Goal: Check status: Check status

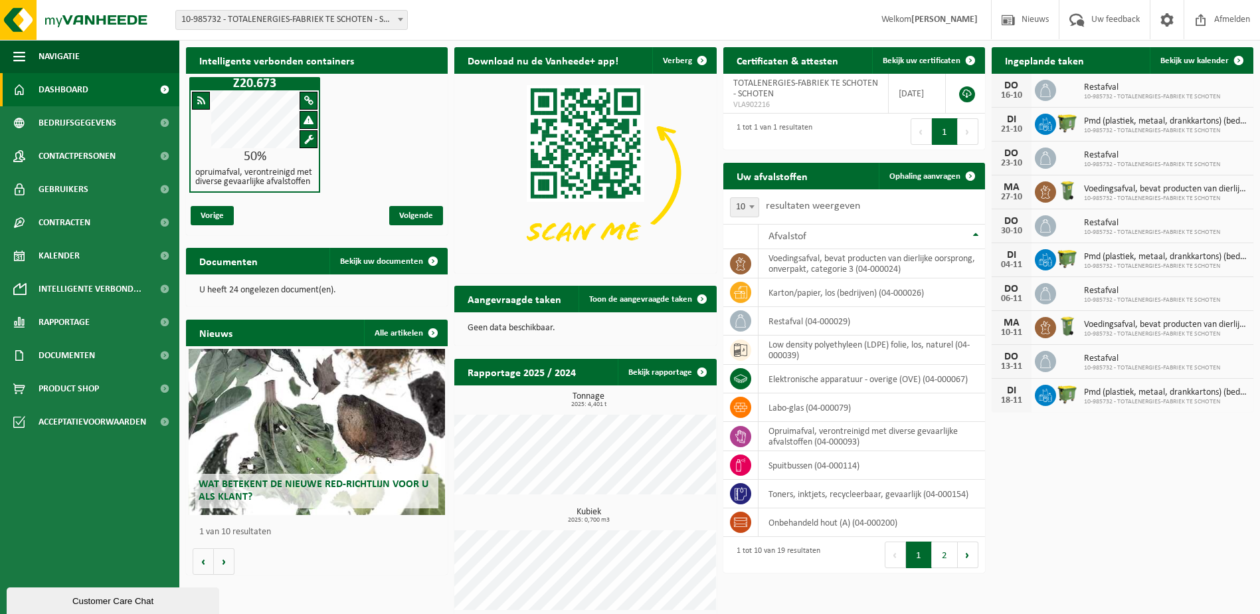
click at [739, 173] on h2 "Uw afvalstoffen" at bounding box center [773, 176] width 98 height 26
click at [1213, 55] on link "Bekijk uw kalender" at bounding box center [1201, 60] width 102 height 27
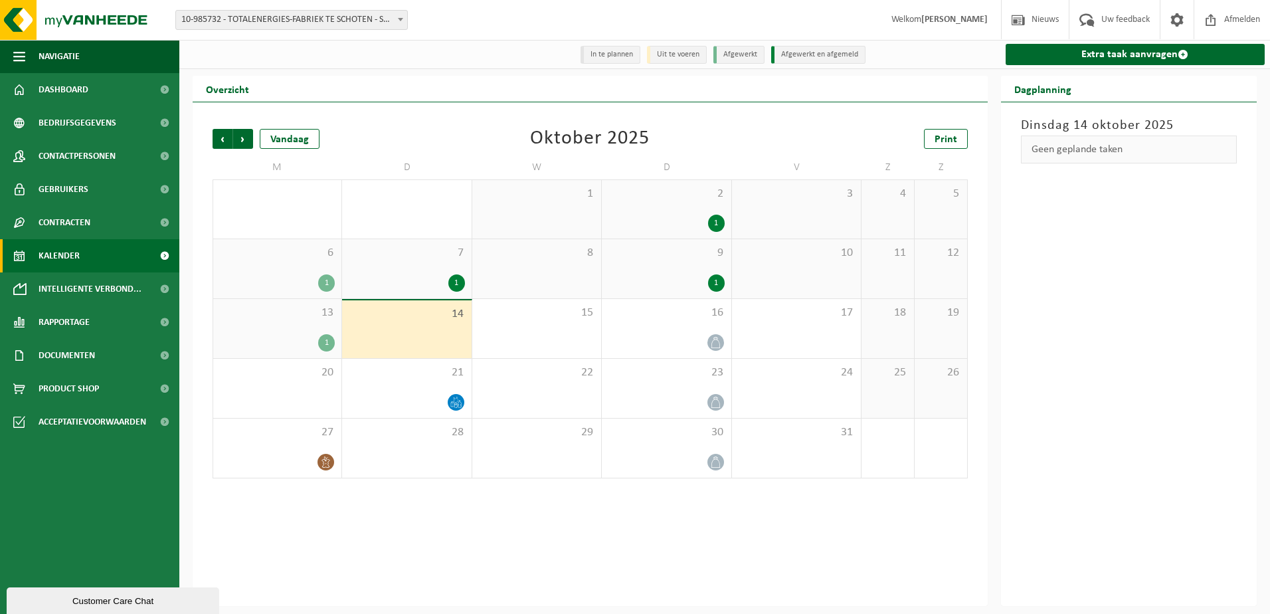
click at [271, 274] on div "6 1" at bounding box center [277, 268] width 128 height 59
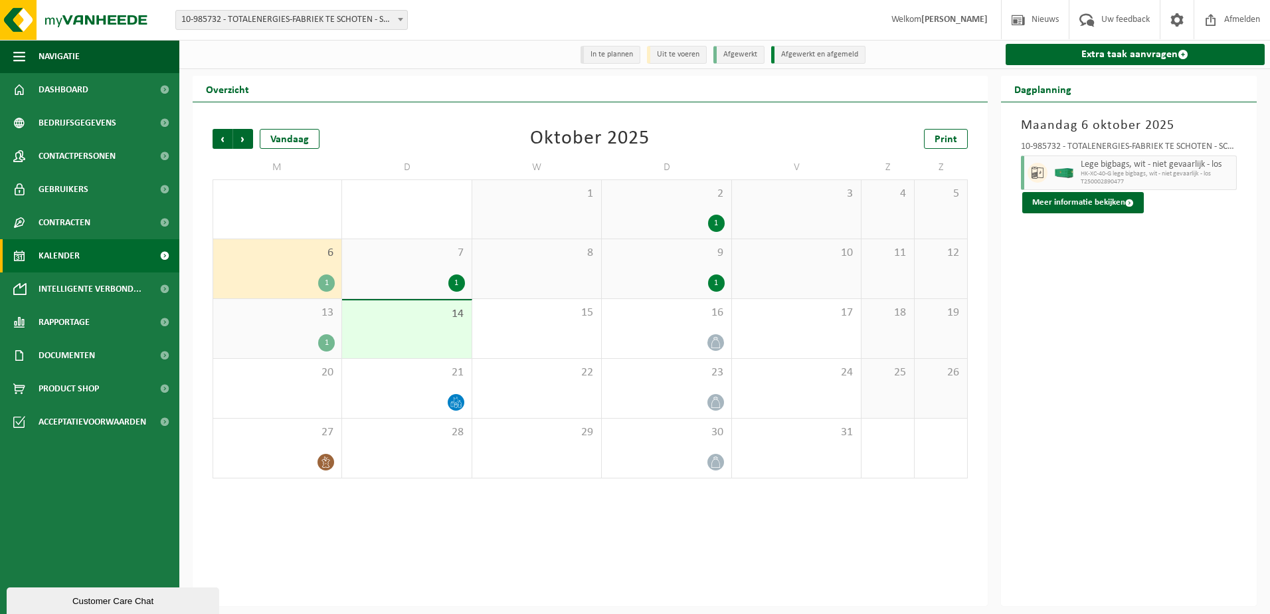
click at [427, 271] on div "7 1" at bounding box center [406, 268] width 129 height 59
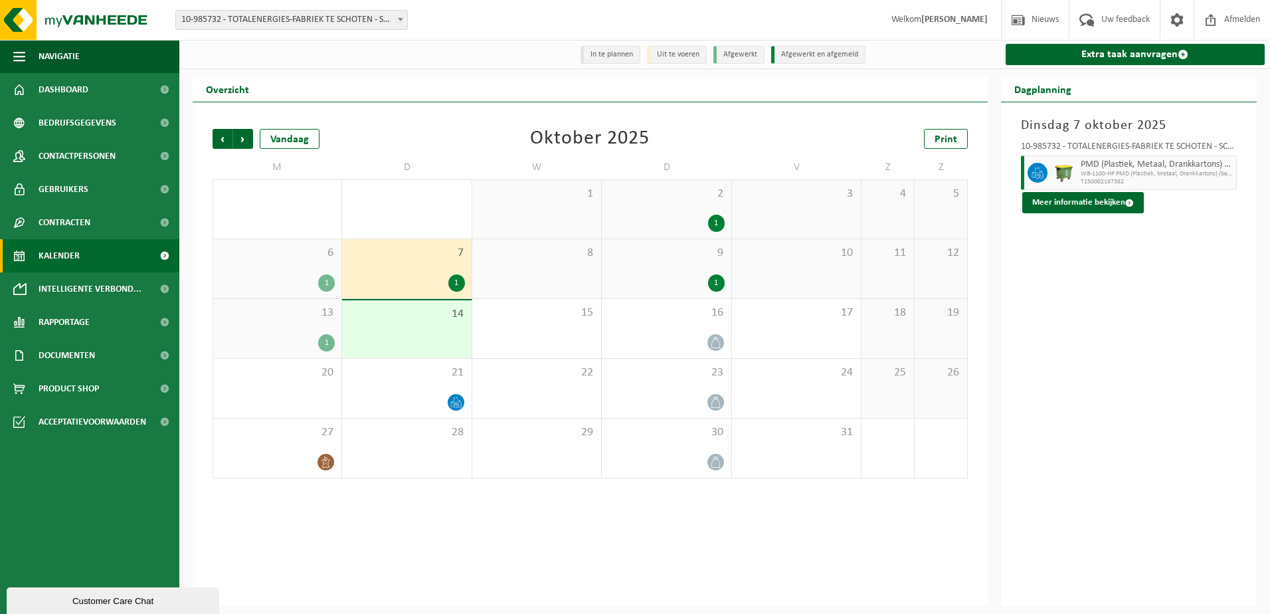
click at [289, 328] on div "13 1" at bounding box center [277, 328] width 128 height 59
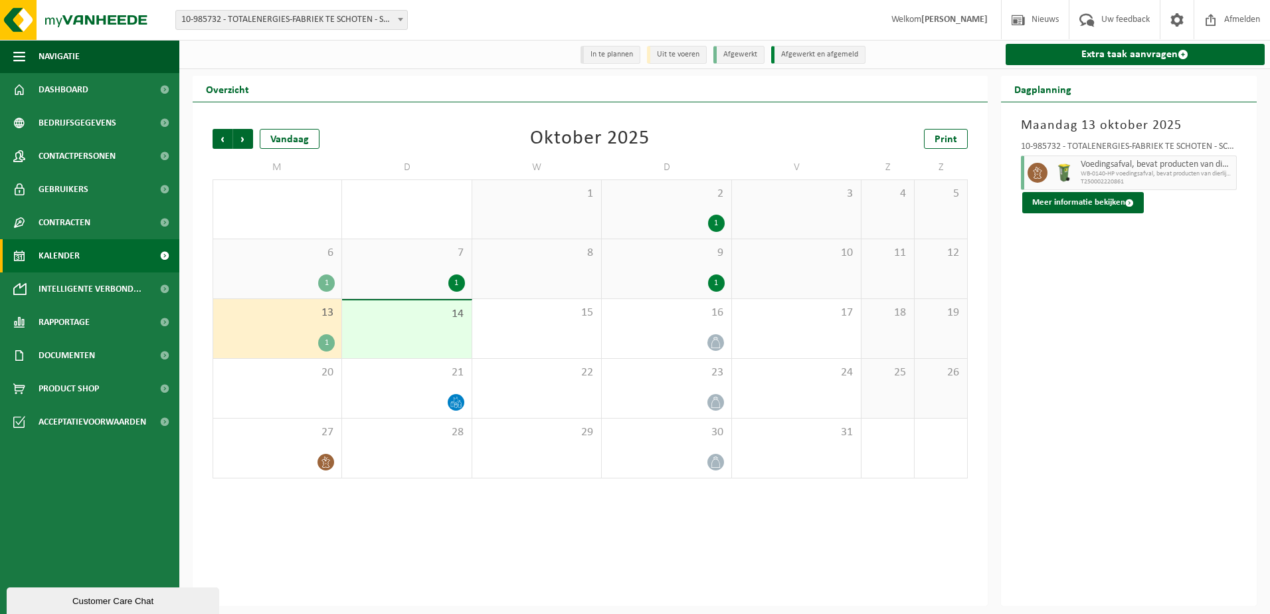
click at [673, 205] on div "2 1" at bounding box center [666, 209] width 129 height 58
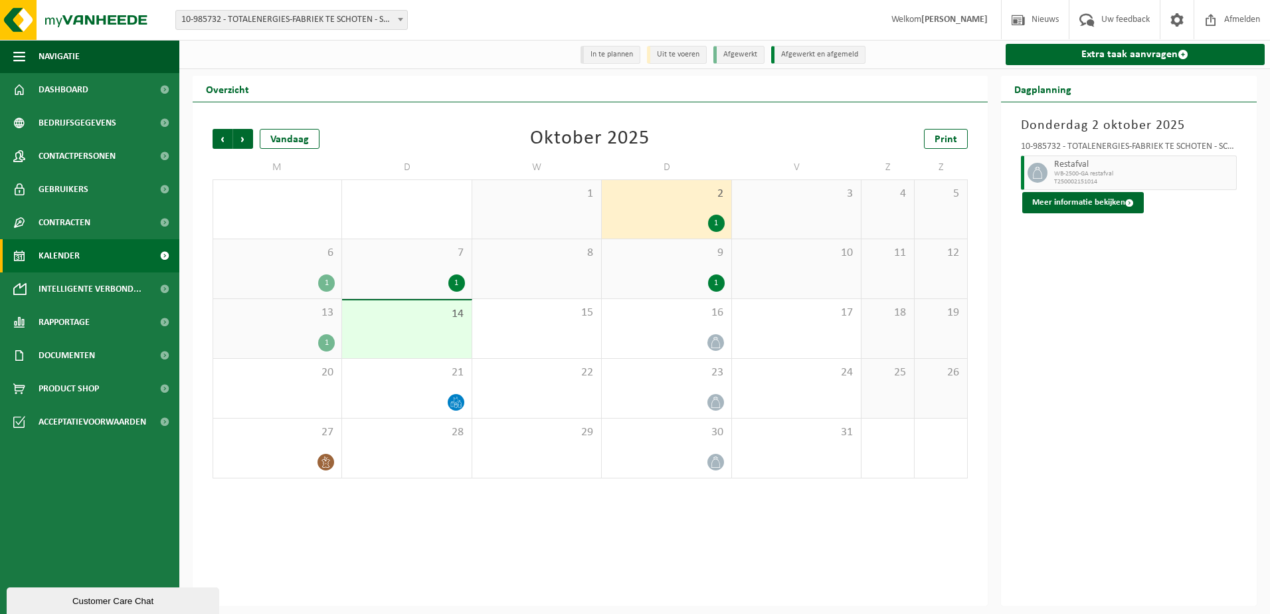
click at [672, 264] on div "9 1" at bounding box center [666, 268] width 129 height 59
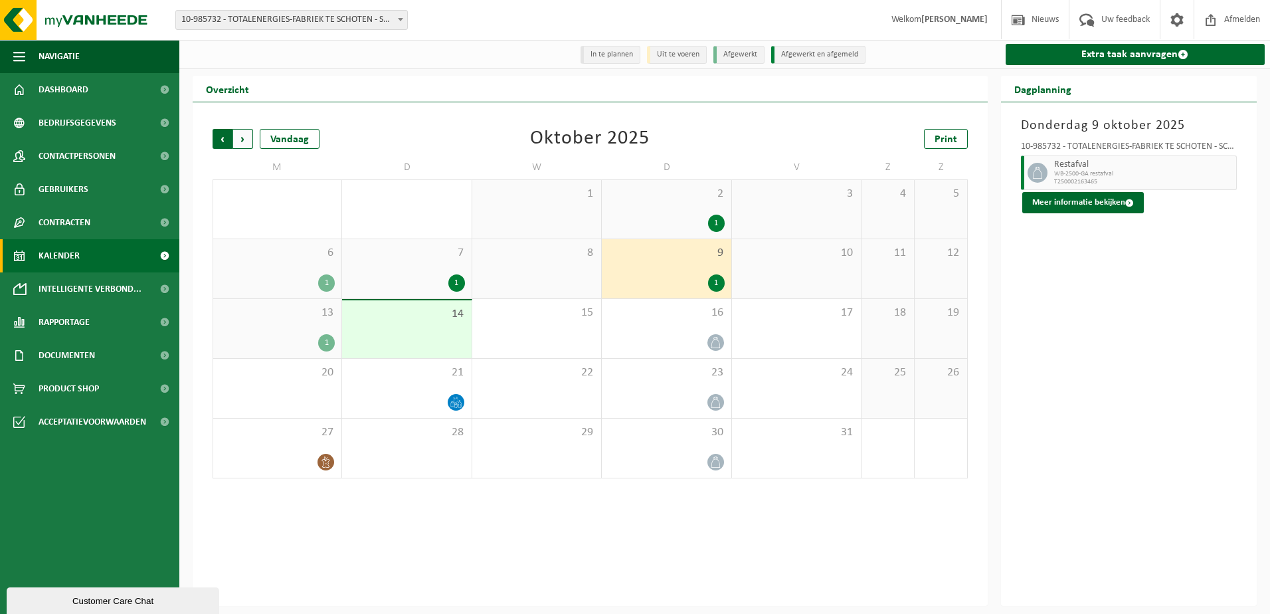
click at [247, 145] on span "Volgende" at bounding box center [243, 139] width 20 height 20
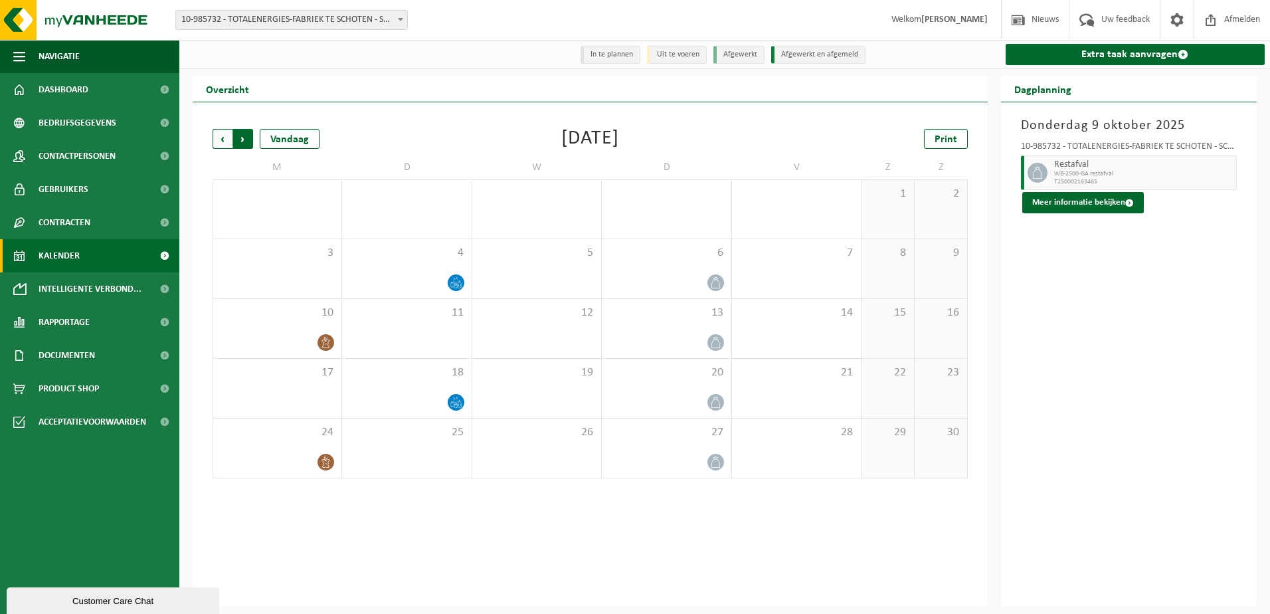
click at [225, 142] on span "Vorige" at bounding box center [223, 139] width 20 height 20
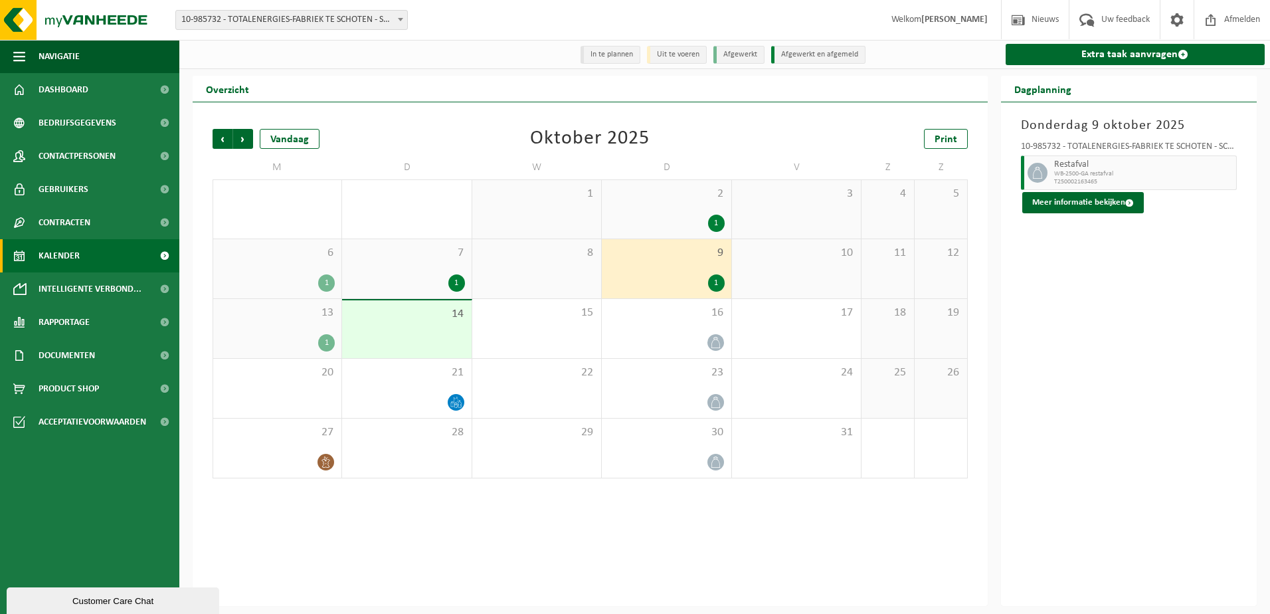
click at [225, 142] on span "Vorige" at bounding box center [223, 139] width 20 height 20
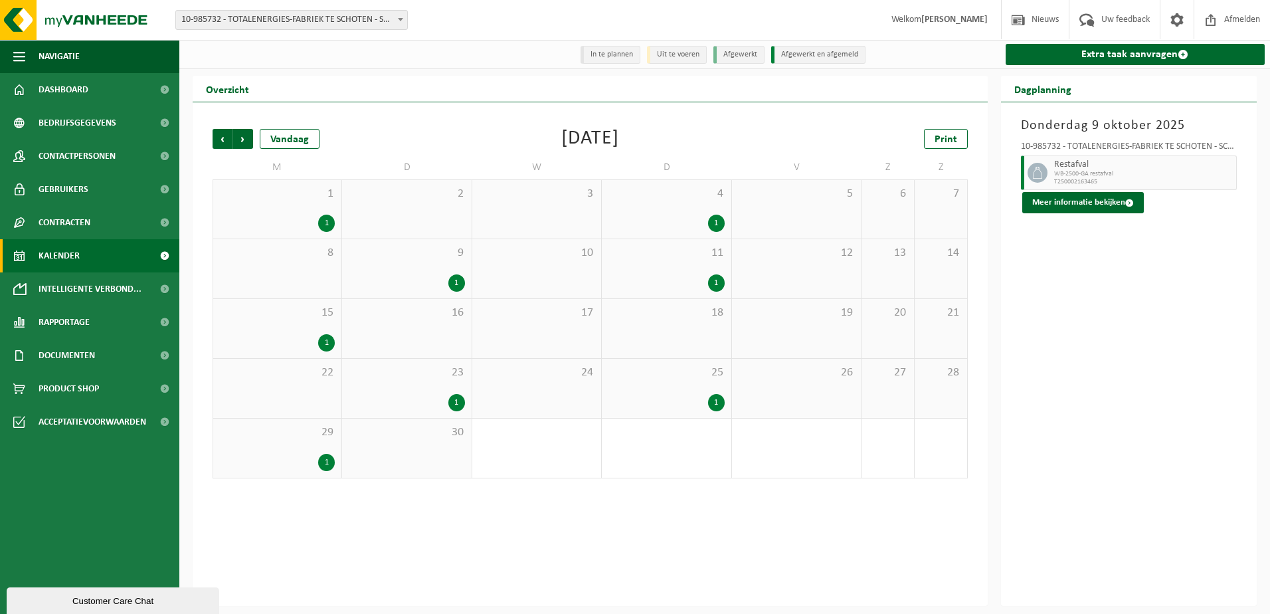
click at [315, 457] on div "1" at bounding box center [277, 462] width 115 height 17
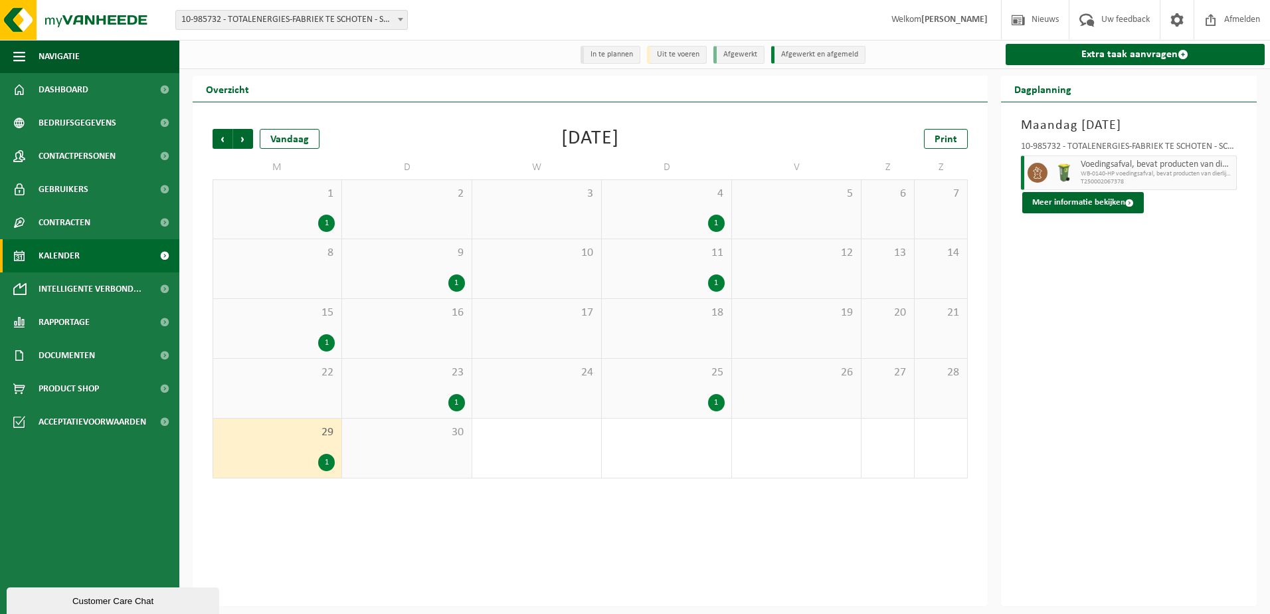
click at [677, 389] on div "25 1" at bounding box center [666, 388] width 129 height 59
